Goal: Task Accomplishment & Management: Complete application form

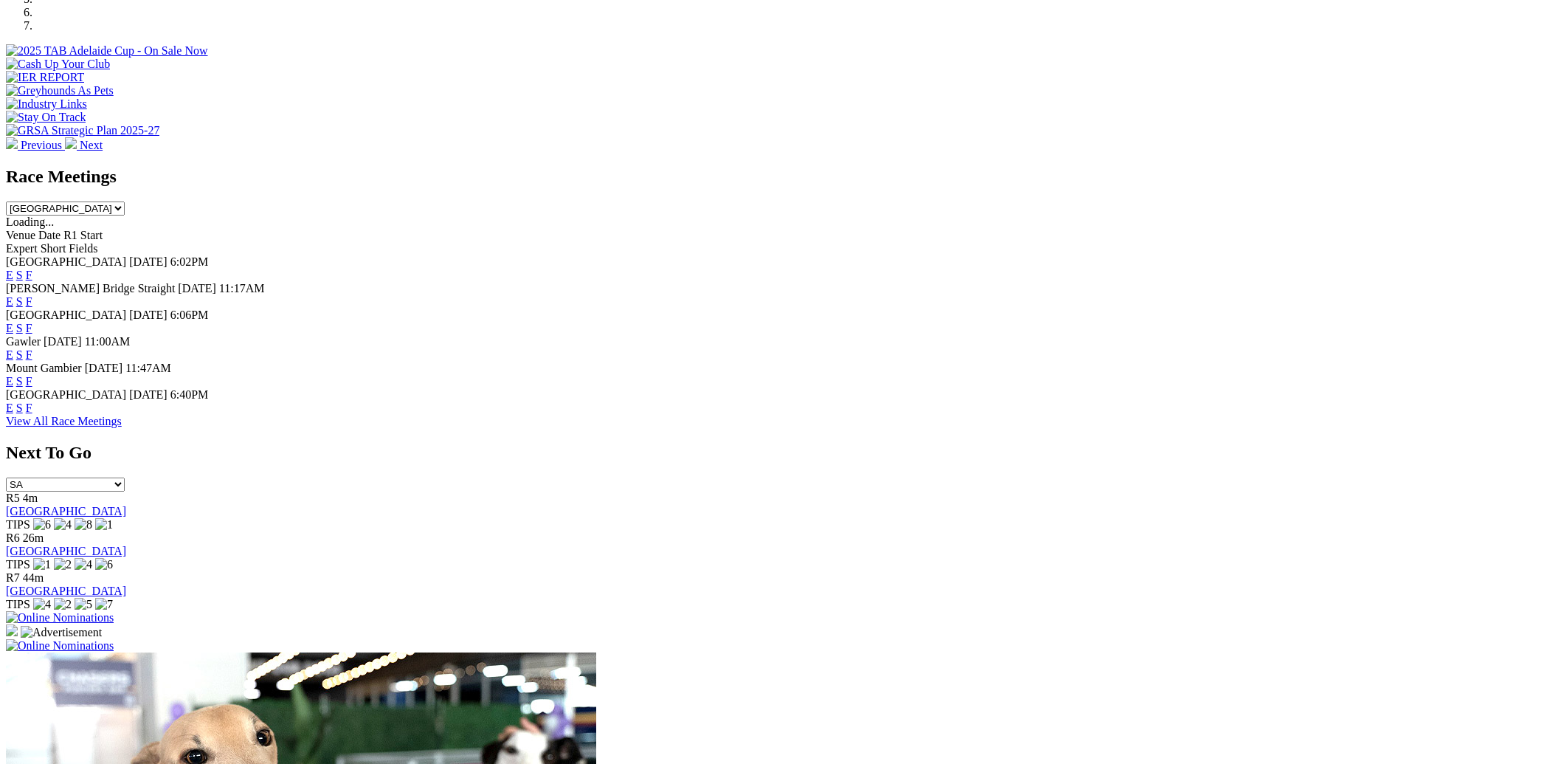
scroll to position [527, 0]
click at [33, 414] on link "F" at bounding box center [28, 407] width 6 height 12
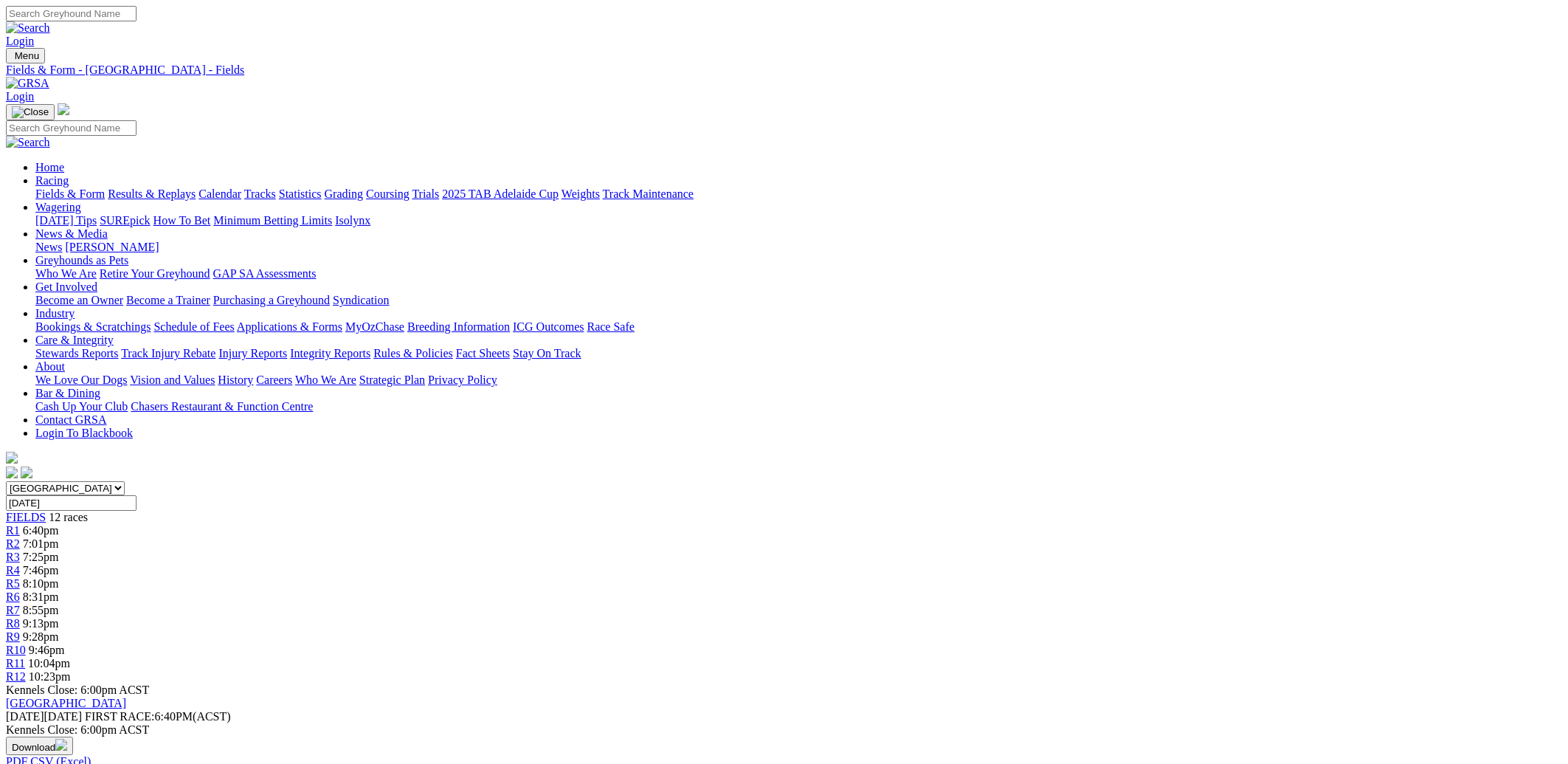
click at [50, 76] on link at bounding box center [28, 83] width 44 height 12
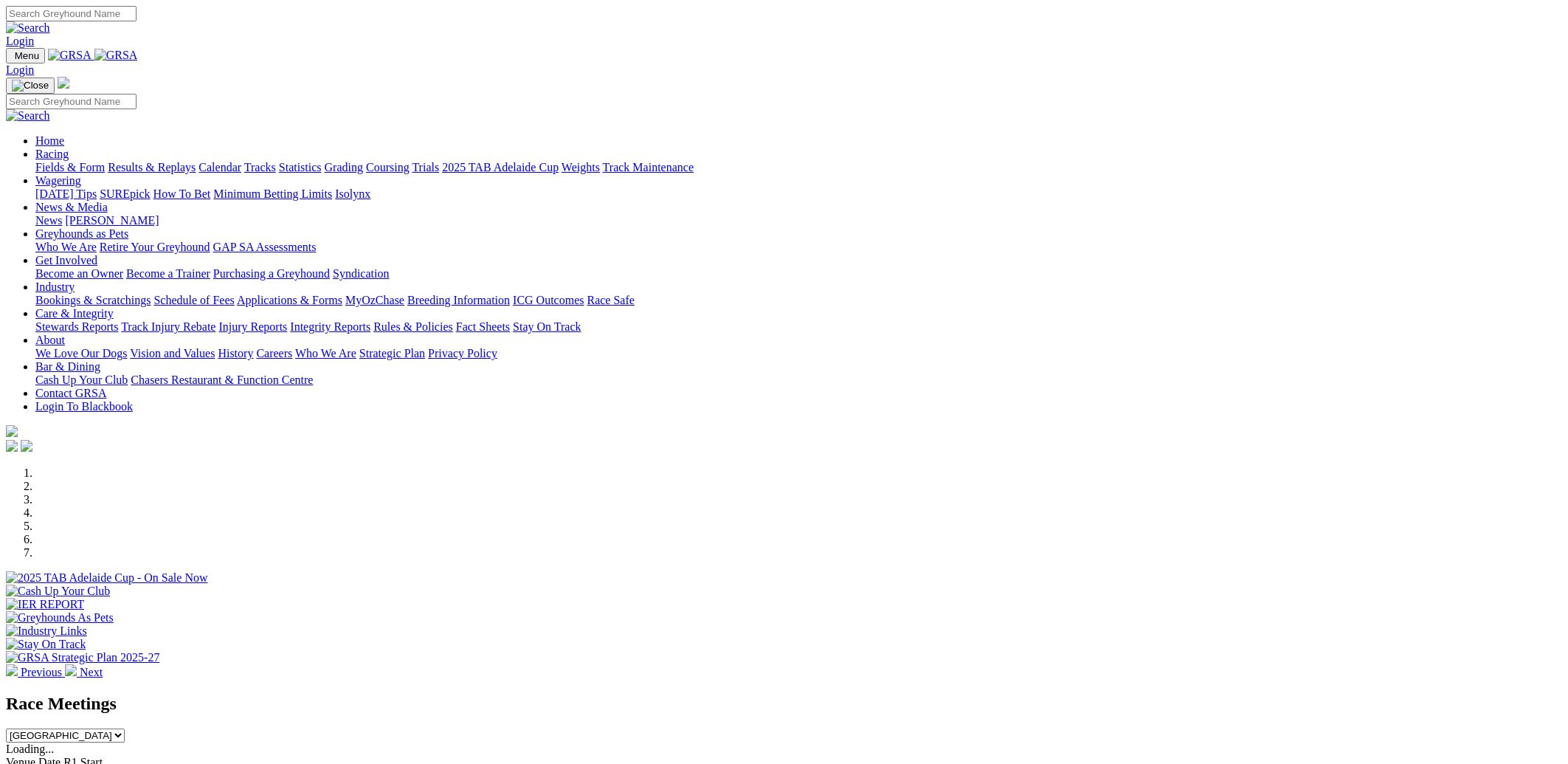
scroll to position [422, 0]
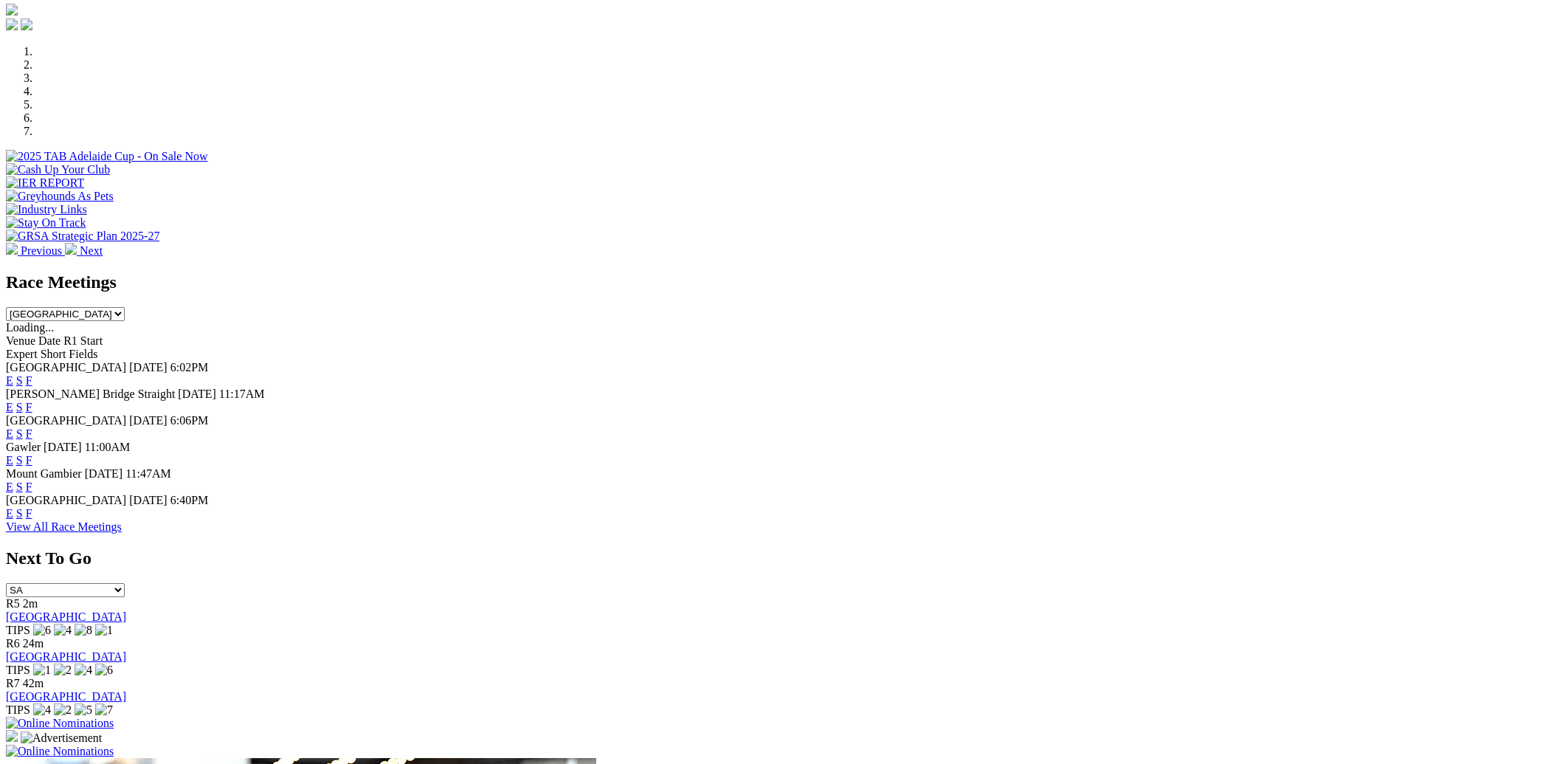
click at [114, 717] on img at bounding box center [60, 723] width 108 height 13
